Goal: Task Accomplishment & Management: Manage account settings

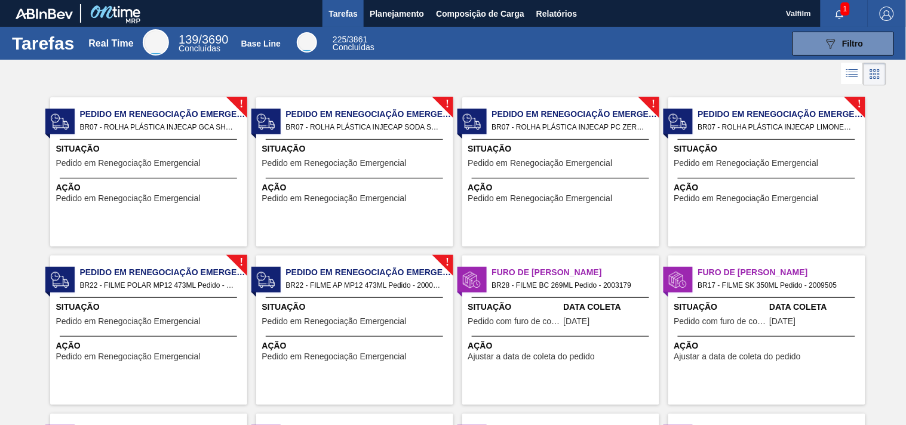
click at [203, 176] on div "! Pedido em Renegociação Emergencial BR07 - ROLHA PLÁSTICA INJECAP GCA SHORT Pe…" at bounding box center [148, 171] width 197 height 149
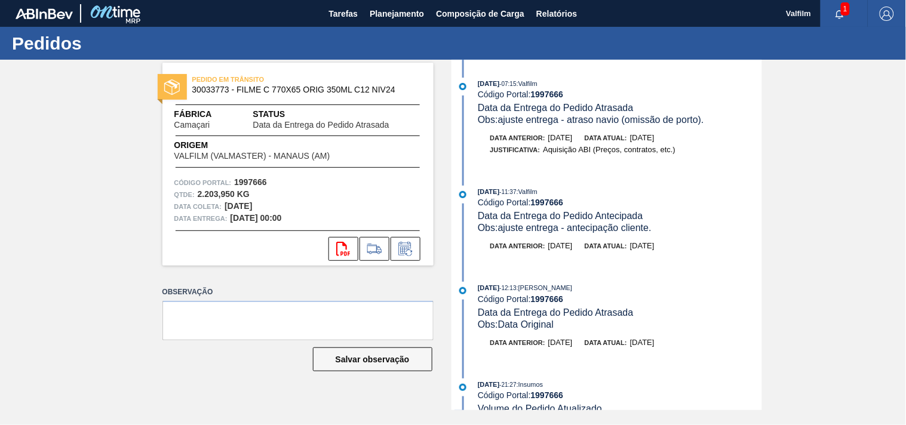
click at [122, 277] on div "PEDIDO EM TRÂNSITO 30033773 - FILME C 770X65 ORIG 350ML C12 NIV24 Fábrica Camaç…" at bounding box center [453, 235] width 906 height 351
click at [410, 252] on icon at bounding box center [405, 249] width 19 height 14
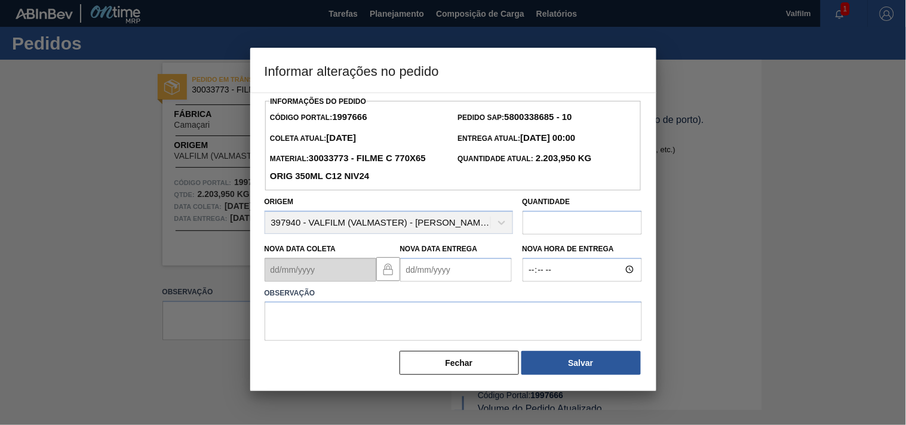
click at [425, 272] on Entrega1997666 "Nova Data Entrega" at bounding box center [456, 270] width 112 height 24
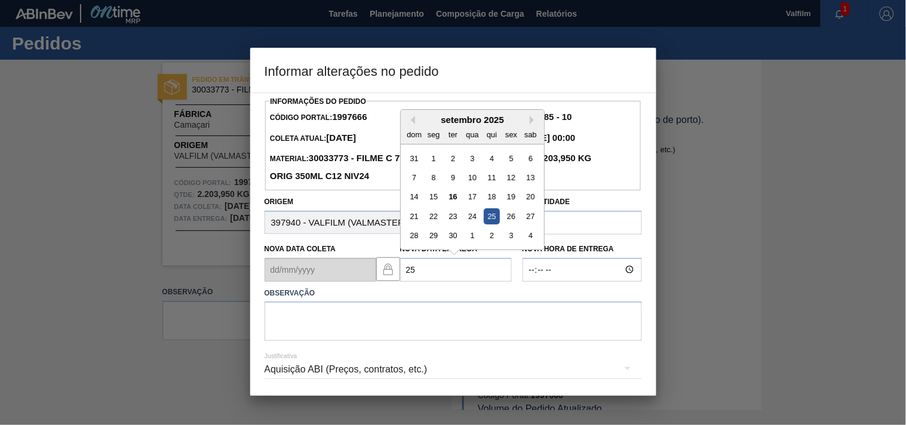
click at [491, 213] on div "25" at bounding box center [491, 217] width 16 height 16
type Entrega1997666 "[DATE]"
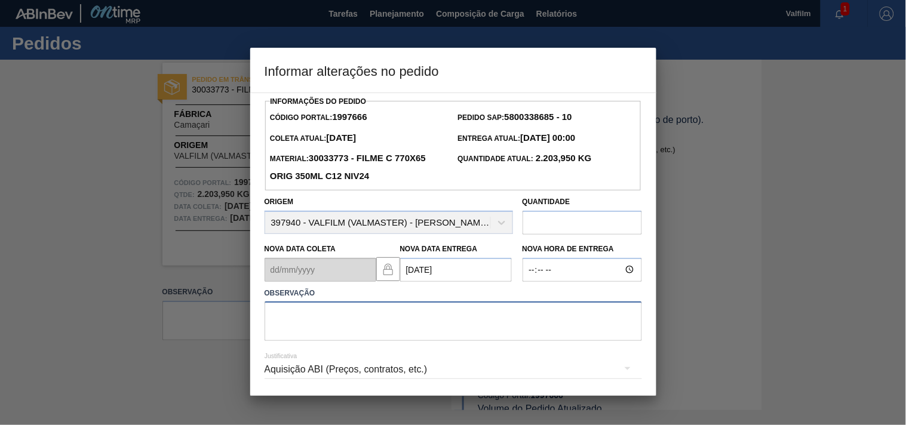
click at [321, 323] on textarea at bounding box center [454, 321] width 378 height 39
drag, startPoint x: 279, startPoint y: 327, endPoint x: 278, endPoint y: 335, distance: 8.4
click at [279, 329] on textarea at bounding box center [454, 321] width 378 height 39
paste textarea "ajuste entrega - atraso navio (omissão de porto)."
click at [524, 309] on textarea "ajuste entrega - atraso navio (omissão de porto)." at bounding box center [454, 321] width 378 height 39
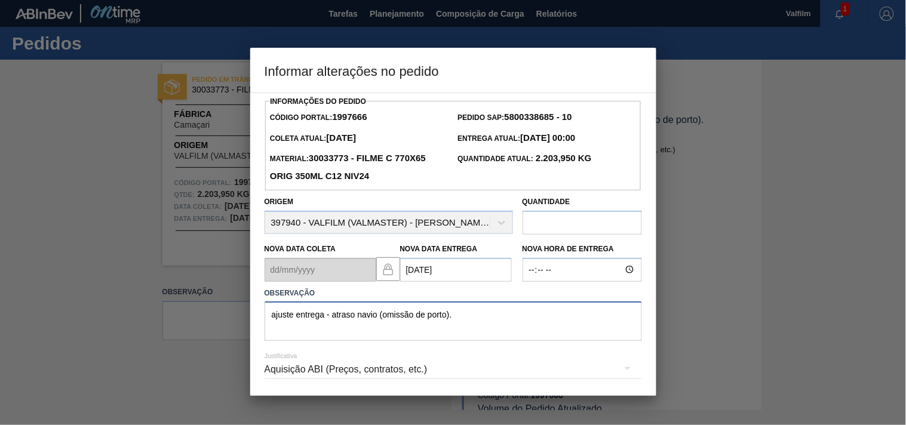
type textarea "ajuste entrega - atraso navio (omissão de porto)."
click at [604, 371] on div "Aquisição ABI (Preços, contratos, etc.)" at bounding box center [454, 369] width 378 height 33
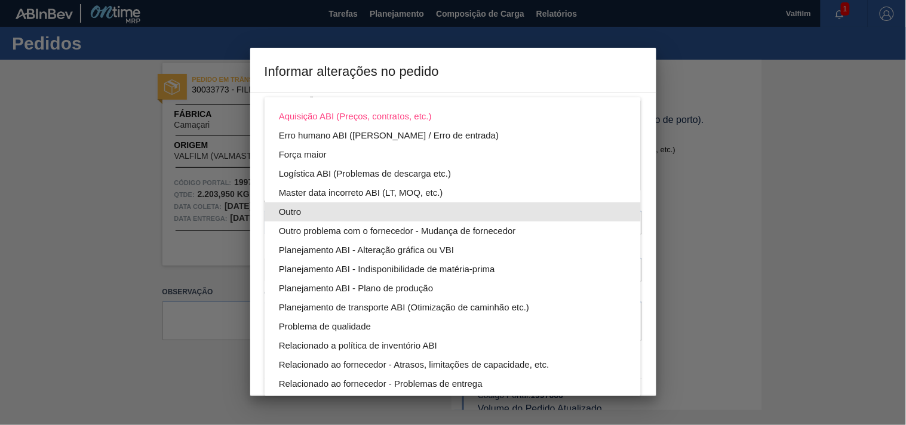
click at [294, 213] on div "Outro" at bounding box center [453, 212] width 348 height 19
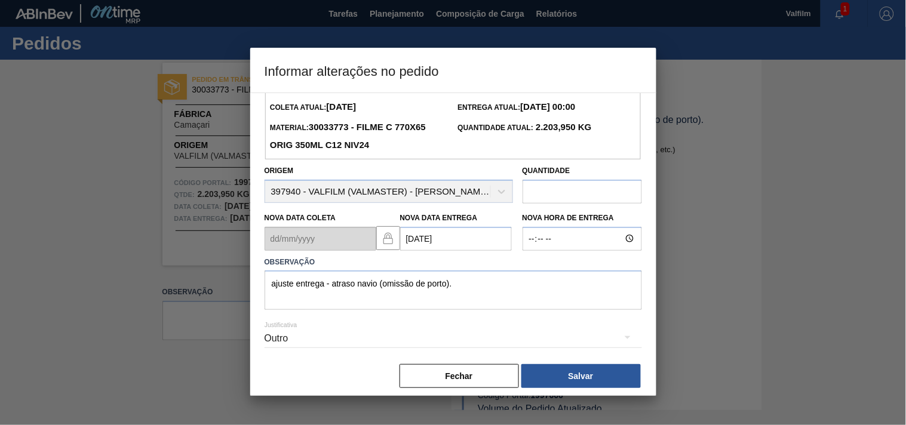
scroll to position [42, 0]
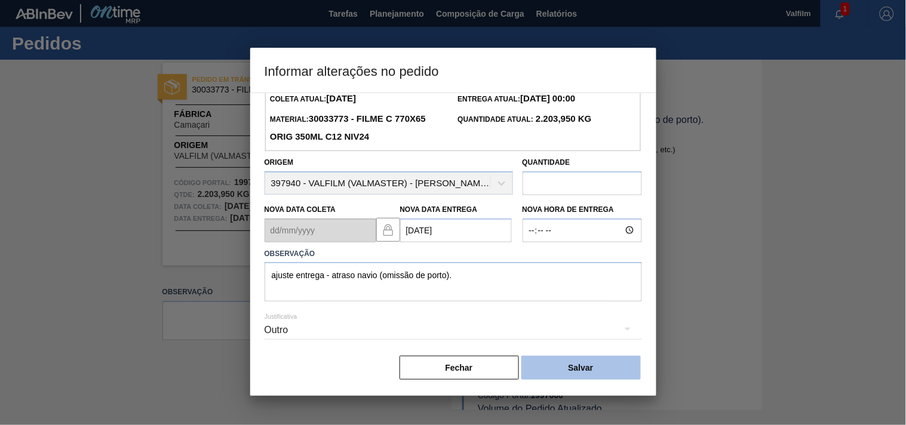
click at [582, 368] on button "Salvar" at bounding box center [582, 368] width 120 height 24
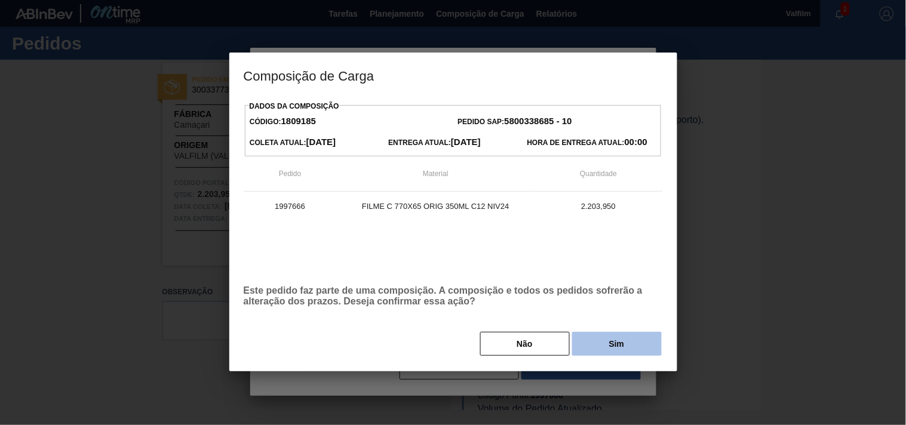
click at [608, 344] on button "Sim" at bounding box center [617, 344] width 90 height 24
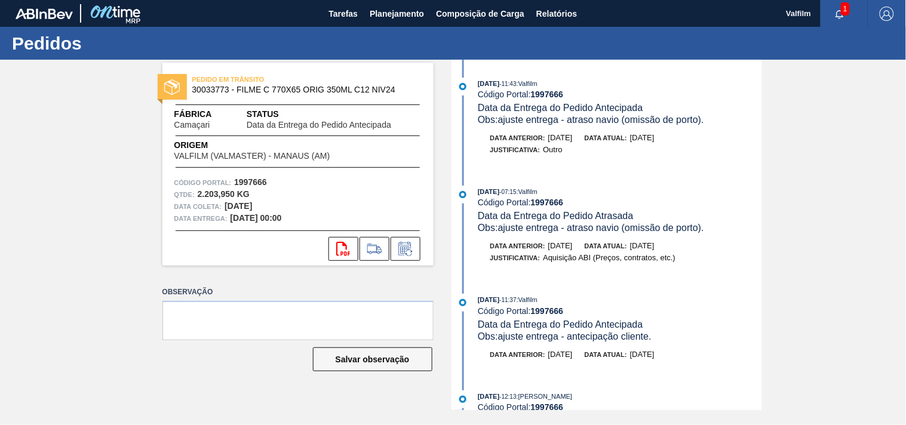
click at [860, 213] on div "PEDIDO EM TRÂNSITO 30033773 - FILME C 770X65 ORIG 350ML C12 NIV24 Fábrica Camaç…" at bounding box center [453, 235] width 906 height 351
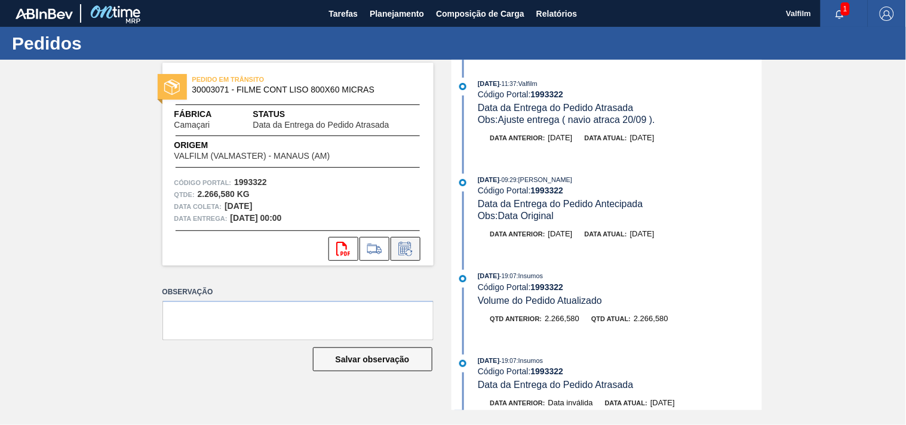
click at [402, 249] on icon at bounding box center [405, 249] width 19 height 14
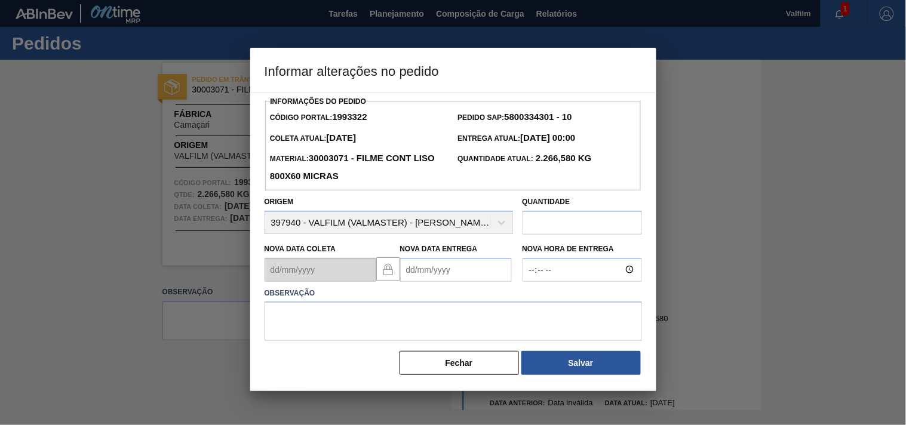
click at [417, 289] on label "Observação" at bounding box center [454, 293] width 378 height 17
drag, startPoint x: 415, startPoint y: 277, endPoint x: 411, endPoint y: 267, distance: 10.8
click at [411, 267] on Entrega1993322 "Nova Data Entrega" at bounding box center [456, 270] width 112 height 24
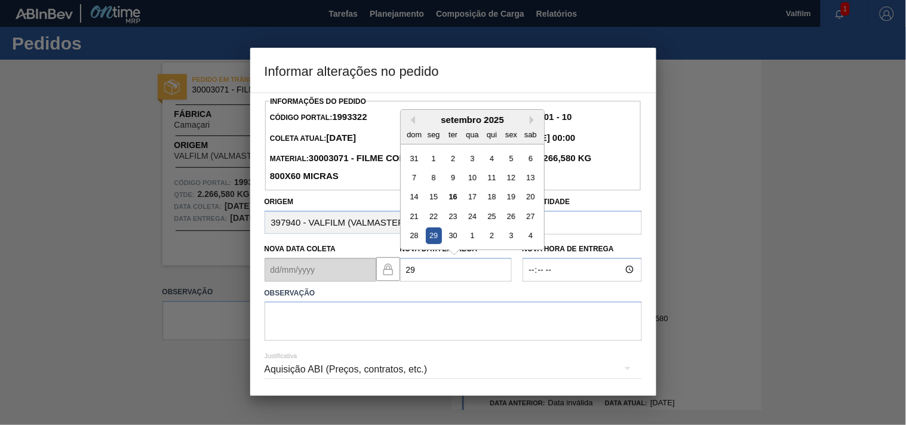
click at [431, 238] on div "29" at bounding box center [433, 236] width 16 height 16
type Entrega1993322 "29/09/2025"
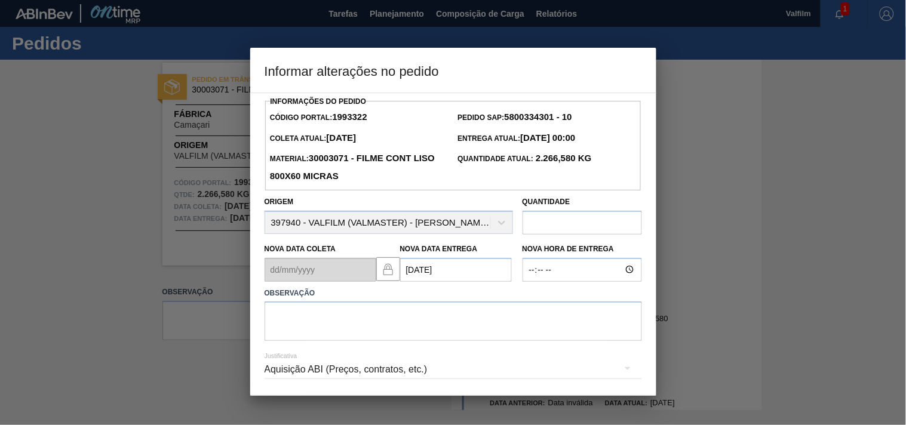
click at [271, 371] on div "Aquisição ABI (Preços, contratos, etc.)" at bounding box center [454, 369] width 378 height 33
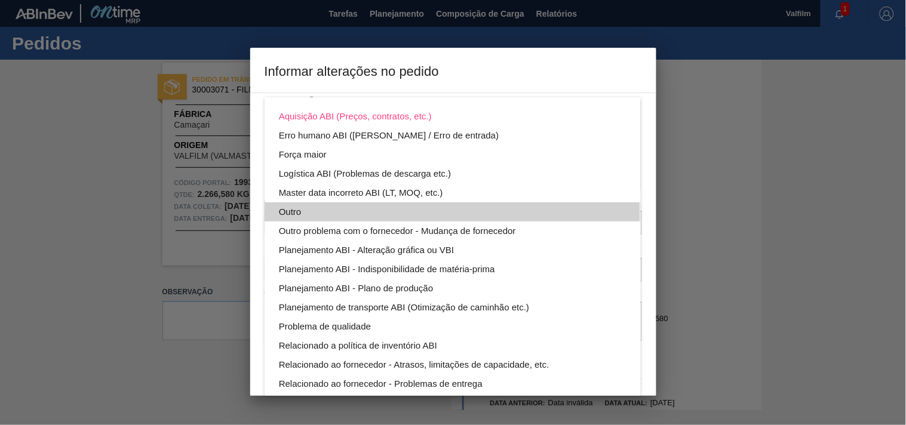
click at [287, 214] on div "Outro" at bounding box center [453, 212] width 348 height 19
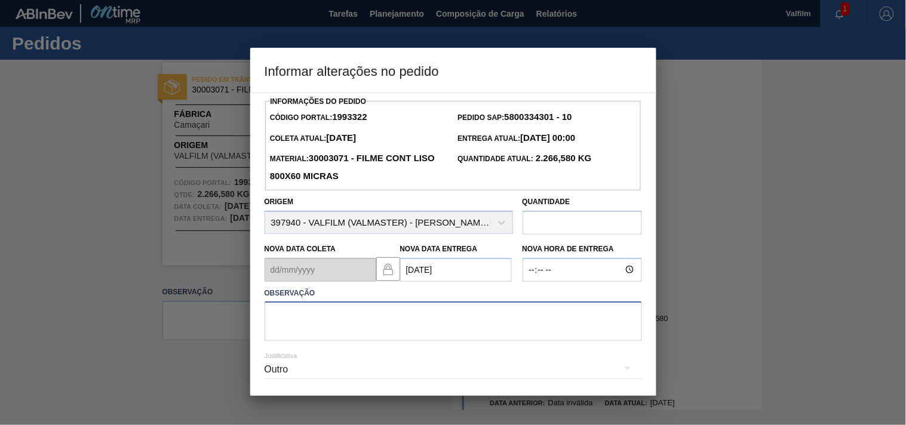
click at [294, 332] on textarea at bounding box center [454, 321] width 378 height 39
click at [286, 373] on div "Outro" at bounding box center [454, 369] width 378 height 33
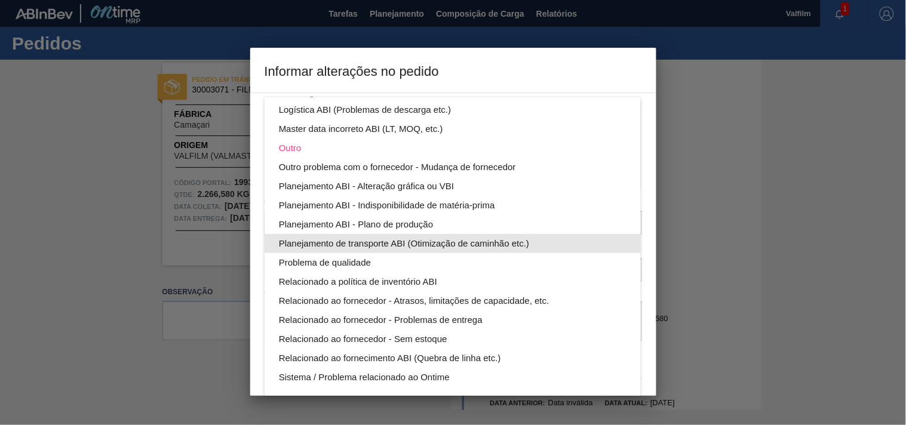
scroll to position [64, 0]
click at [468, 242] on div "Planejamento de transporte ABI (Otimização de caminhão etc.)" at bounding box center [453, 243] width 348 height 19
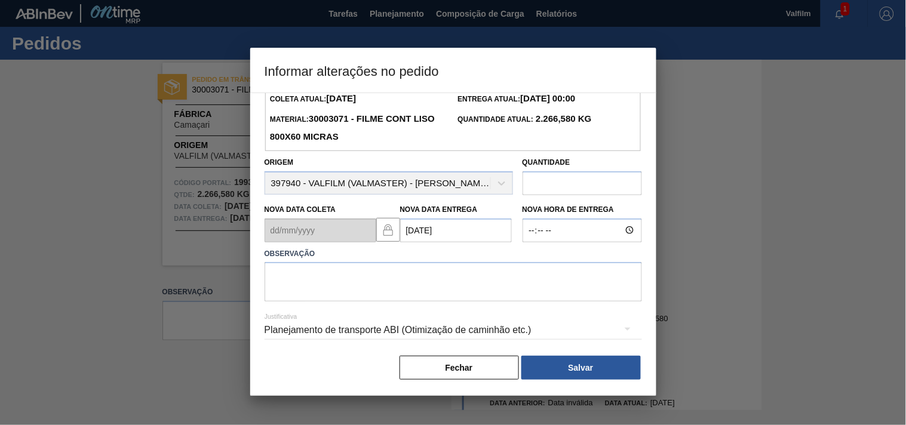
scroll to position [42, 0]
click at [580, 363] on button "Salvar" at bounding box center [582, 368] width 120 height 24
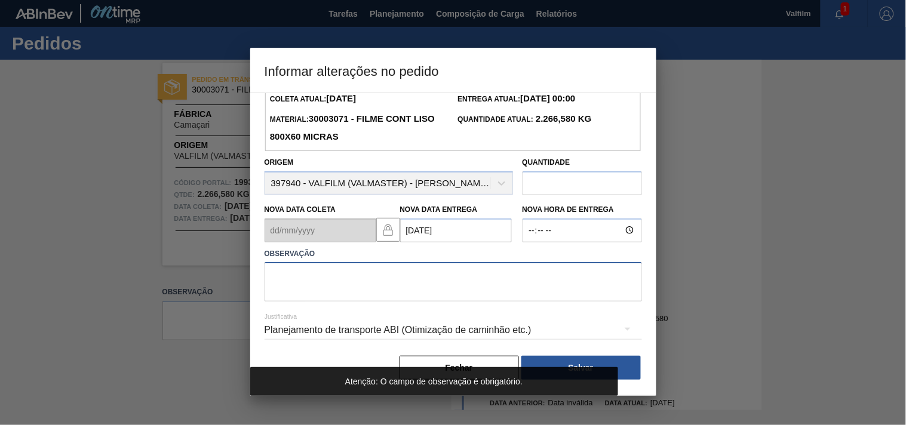
click at [296, 287] on textarea at bounding box center [454, 281] width 378 height 39
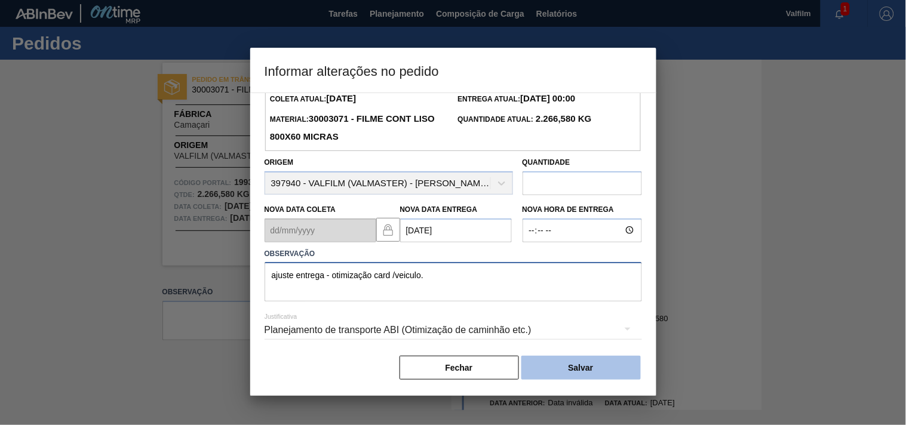
type textarea "ajuste entrega - otimização card /veiculo."
click at [559, 368] on button "Salvar" at bounding box center [582, 368] width 120 height 24
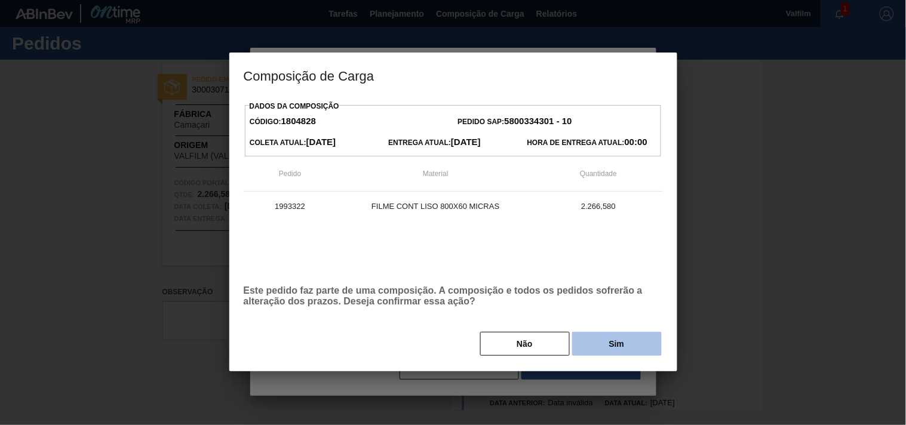
click at [618, 343] on button "Sim" at bounding box center [617, 344] width 90 height 24
